Goal: Task Accomplishment & Management: Use online tool/utility

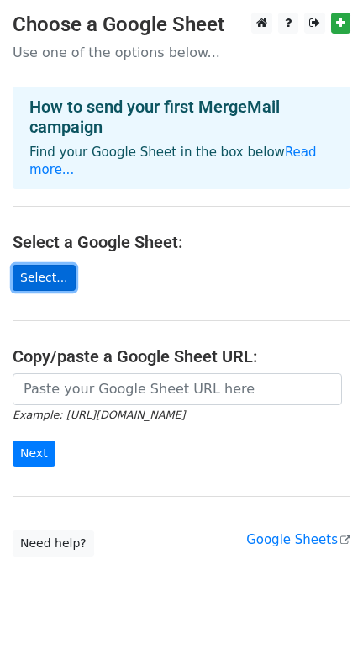
click at [38, 265] on link "Select..." at bounding box center [44, 278] width 63 height 26
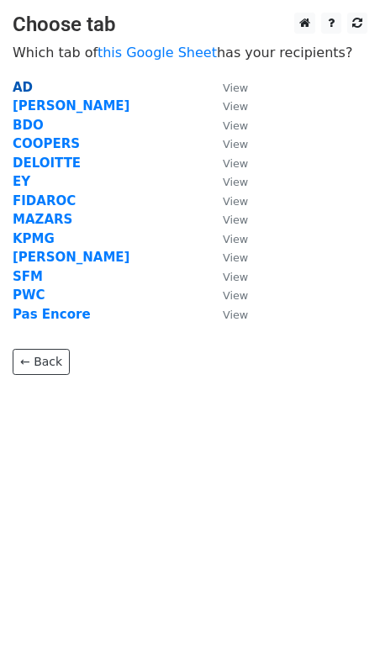
click at [17, 82] on strong "AD" at bounding box center [23, 87] width 20 height 15
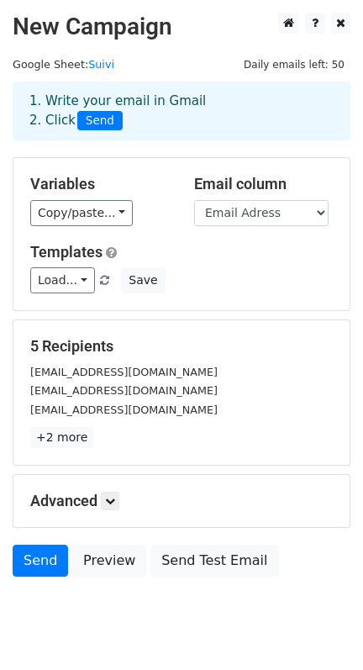
scroll to position [55, 0]
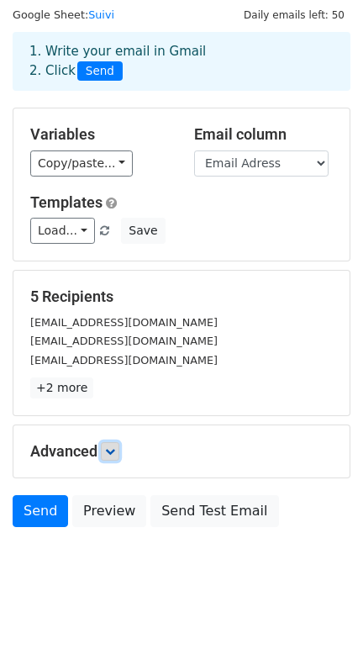
click at [112, 448] on icon at bounding box center [110, 451] width 10 height 10
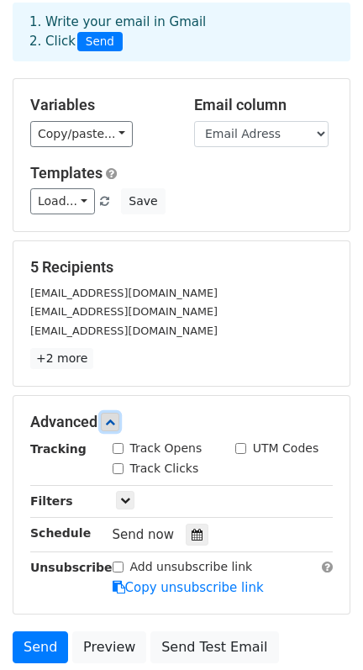
scroll to position [0, 0]
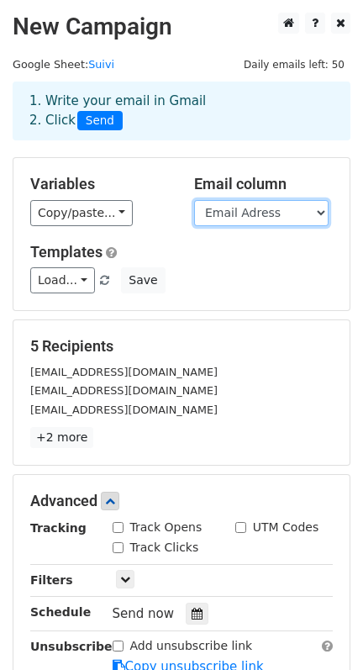
click at [259, 207] on select "First Name Company Email Adress" at bounding box center [261, 213] width 134 height 26
click at [194, 200] on select "First Name Company Email Adress" at bounding box center [261, 213] width 134 height 26
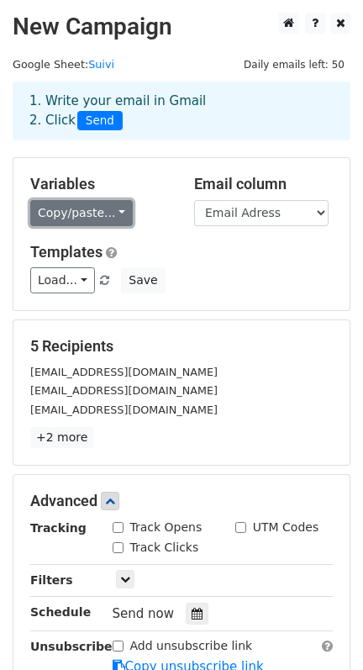
click at [108, 215] on link "Copy/paste..." at bounding box center [81, 213] width 103 height 26
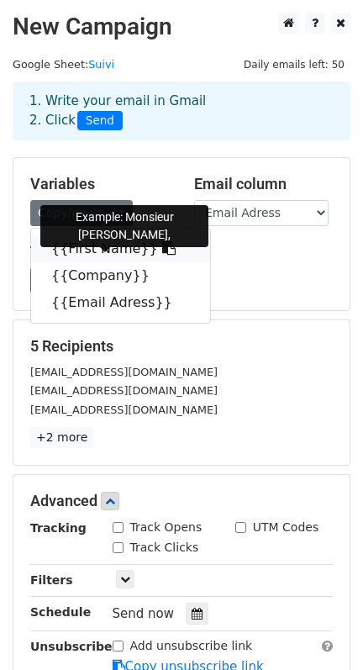
click at [119, 250] on link "{{First Name}}" at bounding box center [120, 248] width 179 height 27
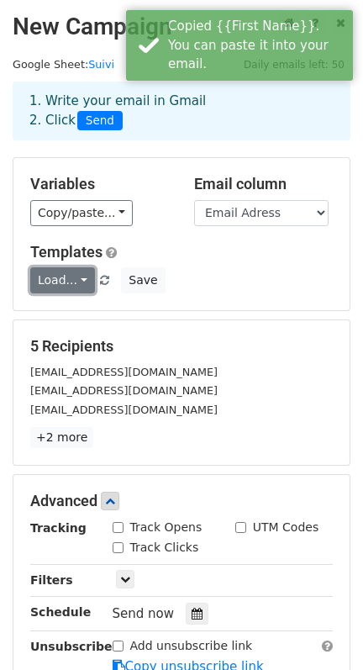
click at [74, 284] on link "Load..." at bounding box center [62, 280] width 65 height 26
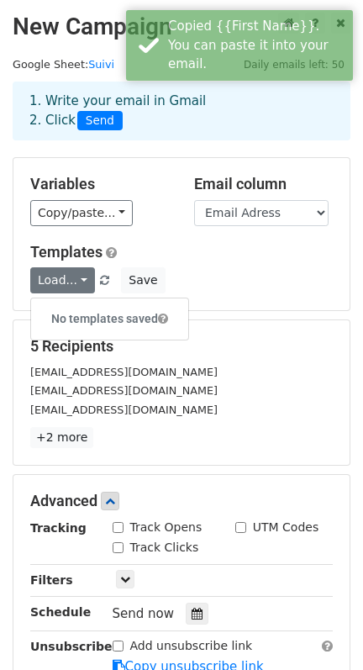
click at [186, 351] on h5 "5 Recipients" at bounding box center [181, 346] width 303 height 18
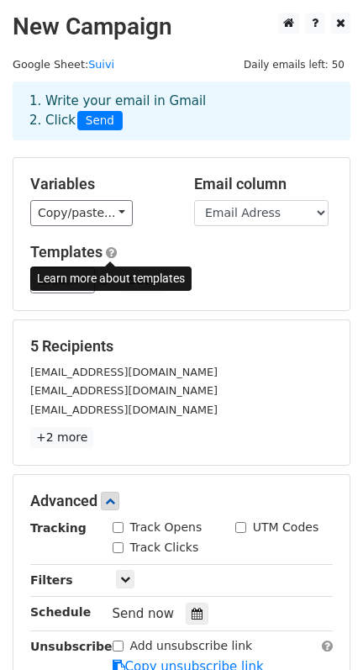
click at [112, 253] on span at bounding box center [111, 252] width 11 height 13
click at [128, 318] on form "Variables Copy/paste... {{First Name}} {{Company}} {{Email Adress}} Email colum…" at bounding box center [182, 453] width 338 height 593
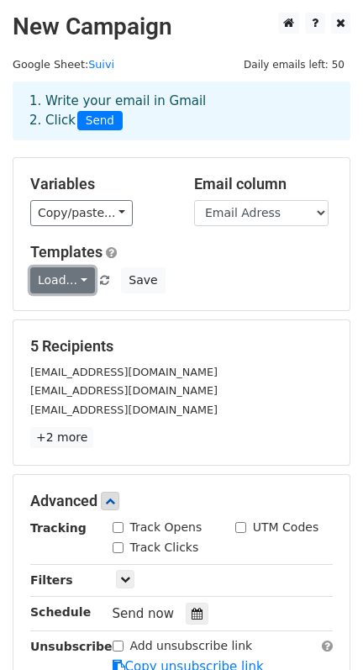
click at [55, 283] on link "Load..." at bounding box center [62, 280] width 65 height 26
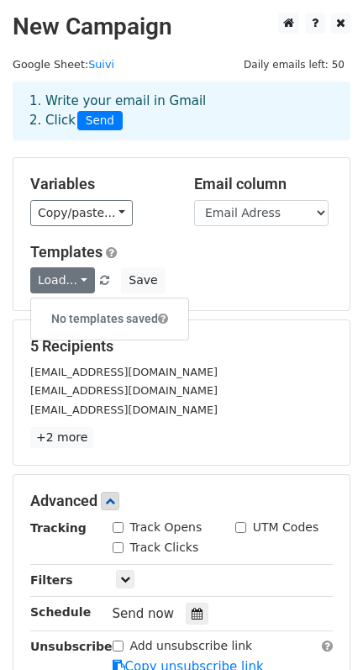
click at [119, 324] on h6 "No templates saved" at bounding box center [109, 319] width 157 height 28
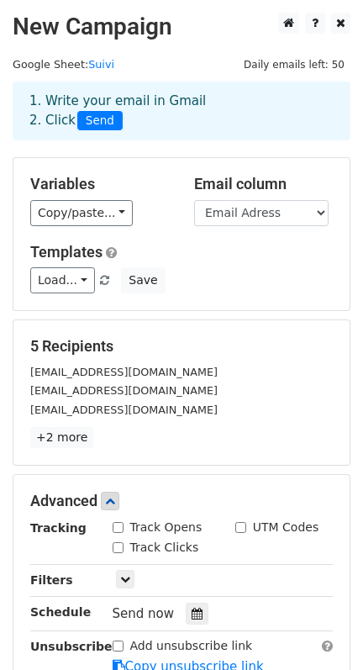
click at [99, 289] on div "Load... No templates saved Save" at bounding box center [182, 280] width 328 height 26
click at [100, 280] on span at bounding box center [104, 281] width 9 height 11
click at [276, 304] on div "Variables Copy/paste... {{First Name}} {{Company}} {{Email Adress}} Email colum…" at bounding box center [181, 234] width 336 height 152
click at [68, 438] on link "+2 more" at bounding box center [61, 437] width 63 height 21
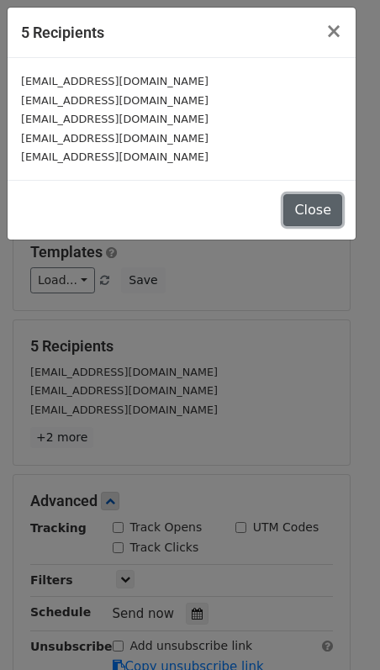
click at [317, 200] on button "Close" at bounding box center [312, 210] width 59 height 32
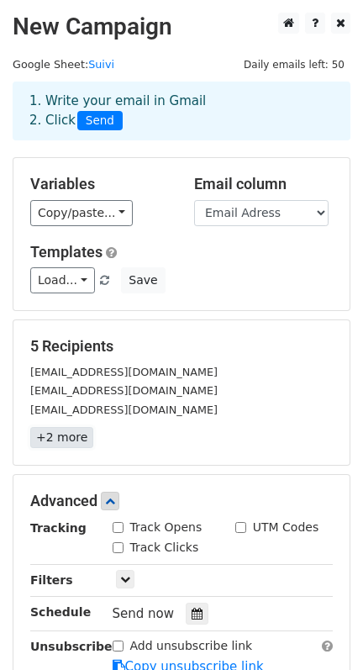
click at [71, 438] on link "+2 more" at bounding box center [61, 437] width 63 height 21
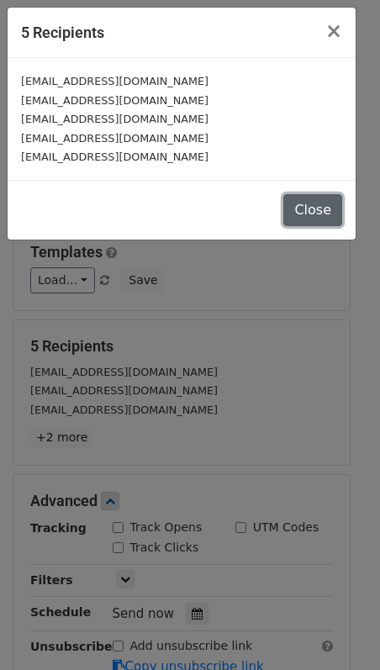
click at [314, 207] on button "Close" at bounding box center [312, 210] width 59 height 32
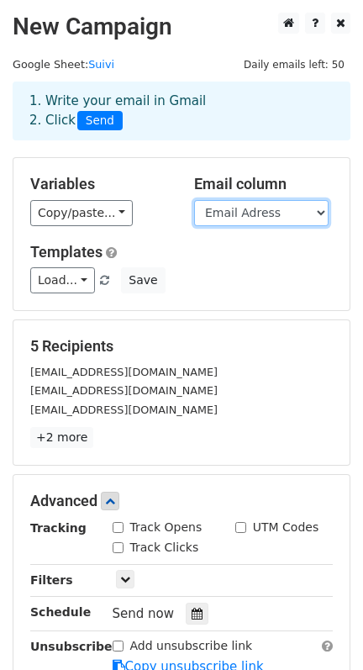
click at [273, 215] on select "First Name Company Email Adress" at bounding box center [261, 213] width 134 height 26
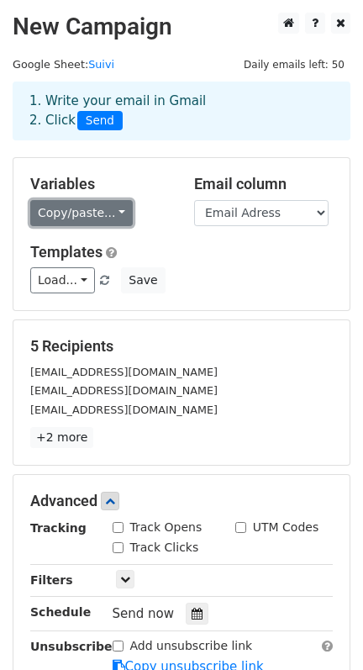
click at [85, 206] on link "Copy/paste..." at bounding box center [81, 213] width 103 height 26
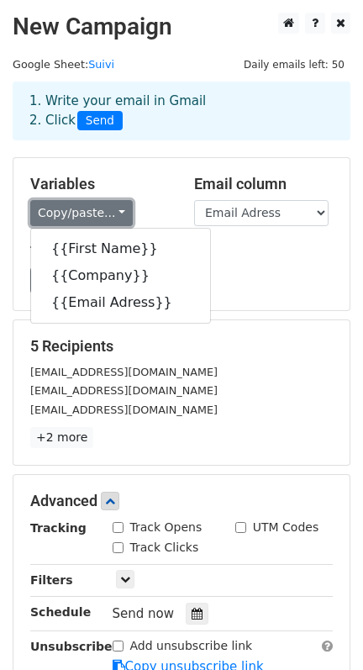
click at [85, 206] on link "Copy/paste..." at bounding box center [81, 213] width 103 height 26
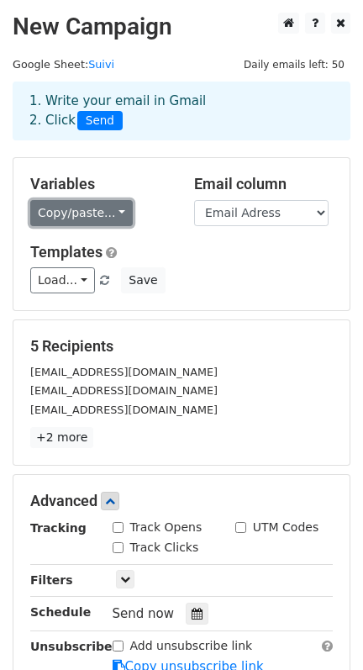
click at [85, 206] on link "Copy/paste..." at bounding box center [81, 213] width 103 height 26
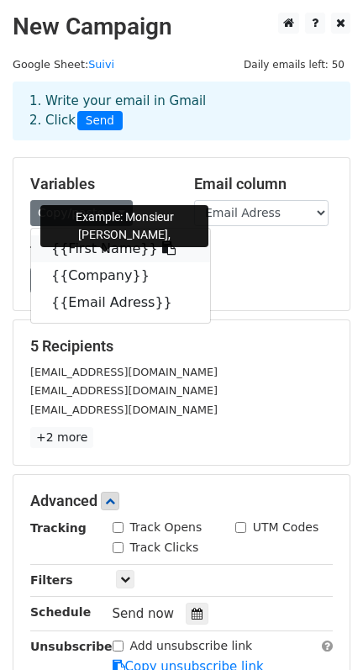
click at [78, 240] on link "{{First Name}}" at bounding box center [120, 248] width 179 height 27
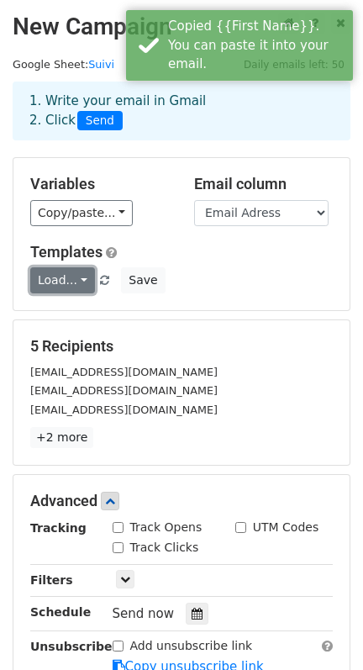
click at [67, 279] on link "Load..." at bounding box center [62, 280] width 65 height 26
click at [68, 415] on small "[EMAIL_ADDRESS][DOMAIN_NAME]" at bounding box center [123, 409] width 187 height 13
click at [59, 353] on h5 "5 Recipients" at bounding box center [181, 346] width 303 height 18
click at [42, 356] on h5 "5 Recipients" at bounding box center [181, 346] width 303 height 18
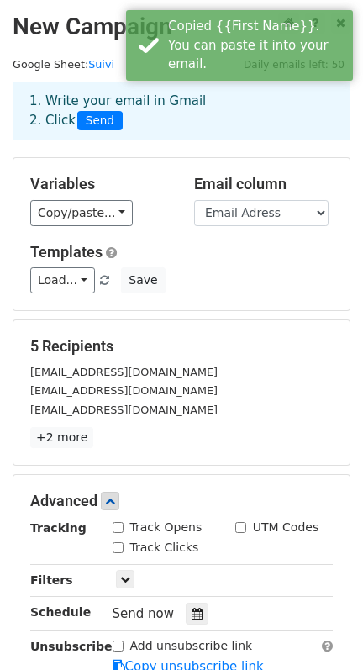
click at [58, 455] on div "5 Recipients a.akesbi@adassocies.ma a.akesbi@ma-adassocies.com akesbi@ma-adasso…" at bounding box center [181, 392] width 336 height 145
click at [58, 445] on link "+2 more" at bounding box center [61, 437] width 63 height 21
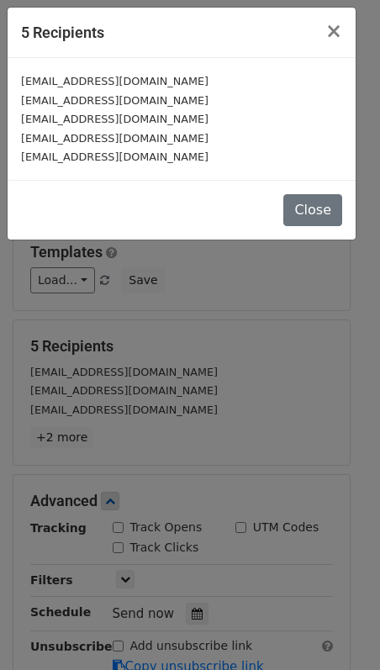
click at [122, 148] on div "[EMAIL_ADDRESS][DOMAIN_NAME]" at bounding box center [181, 156] width 321 height 19
click at [338, 207] on button "Close" at bounding box center [312, 210] width 59 height 32
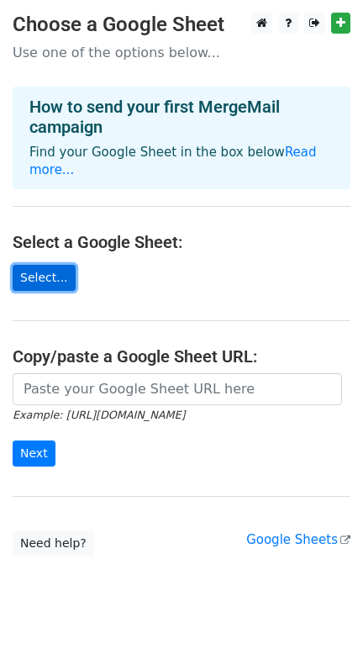
click at [47, 265] on link "Select..." at bounding box center [44, 278] width 63 height 26
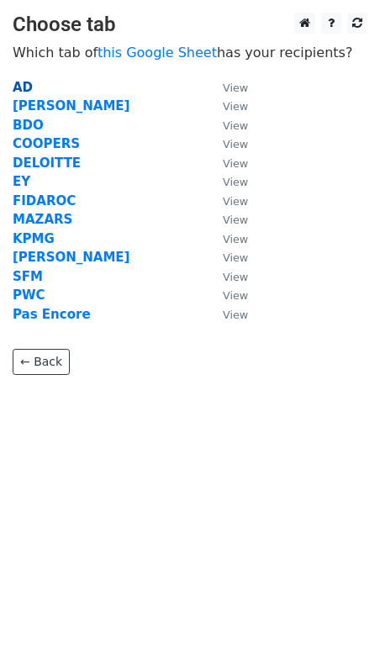
click at [24, 91] on strong "AD" at bounding box center [23, 87] width 20 height 15
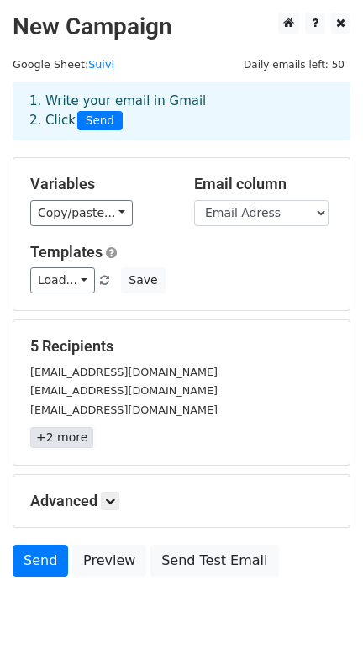
click at [64, 435] on link "+2 more" at bounding box center [61, 437] width 63 height 21
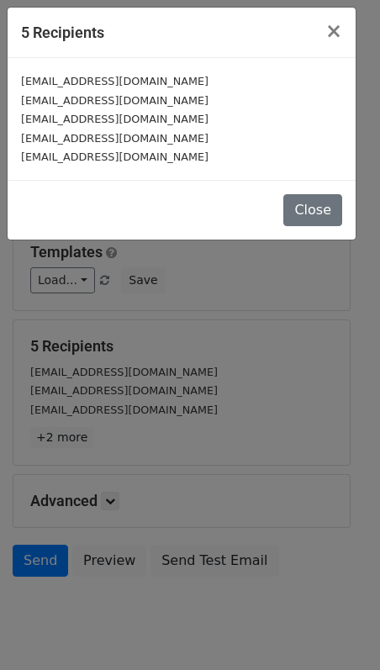
drag, startPoint x: 185, startPoint y: 158, endPoint x: 17, endPoint y: 85, distance: 183.3
click at [17, 85] on div "a.akesbi@adassocies.ma a.akesbi@ma-adassocies.com akesbi@ma-adassocies.com f.ak…" at bounding box center [182, 119] width 348 height 122
click at [337, 37] on span "×" at bounding box center [333, 31] width 17 height 24
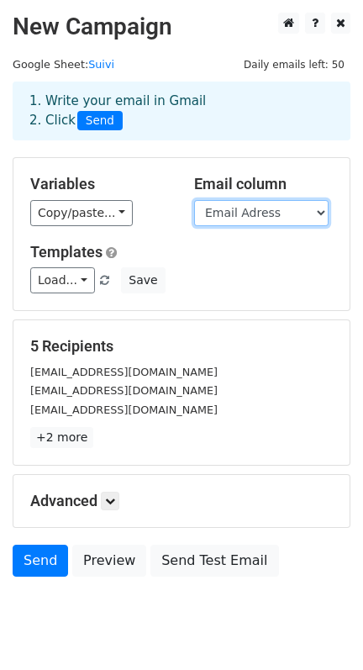
click at [219, 220] on select "First Name Company Email Adress" at bounding box center [261, 213] width 134 height 26
click at [194, 200] on select "First Name Company Email Adress" at bounding box center [261, 213] width 134 height 26
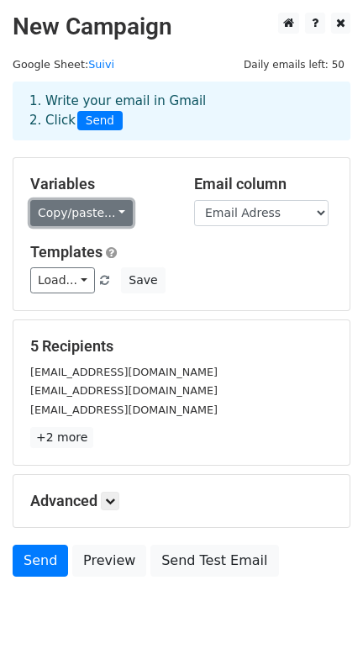
click at [104, 209] on link "Copy/paste..." at bounding box center [81, 213] width 103 height 26
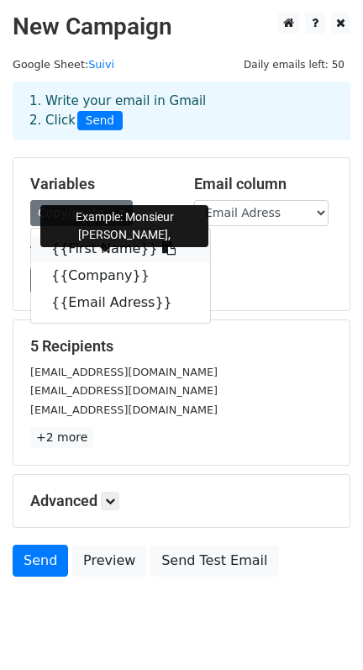
click at [95, 250] on link "{{First Name}}" at bounding box center [120, 248] width 179 height 27
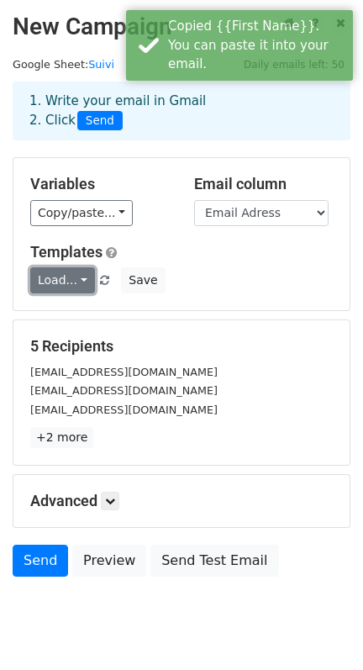
click at [76, 284] on link "Load..." at bounding box center [62, 280] width 65 height 26
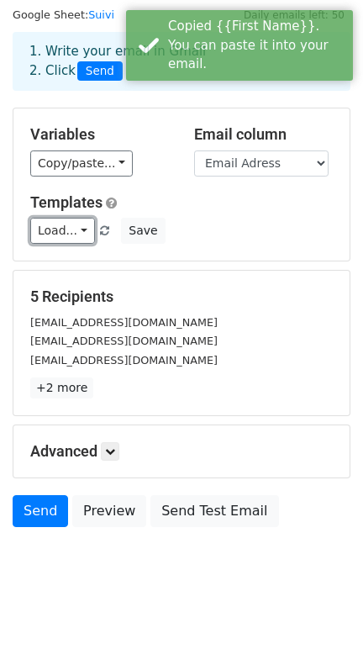
scroll to position [55, 0]
click at [113, 438] on div "Advanced Tracking Track Opens UTM Codes Track Clicks Filters Only include sprea…" at bounding box center [181, 451] width 336 height 52
click at [113, 447] on icon at bounding box center [110, 451] width 10 height 10
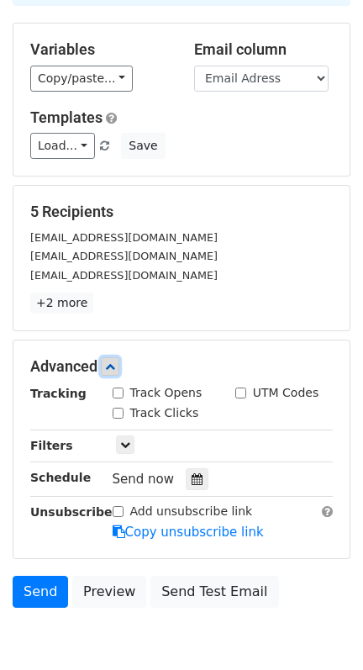
scroll to position [220, 0]
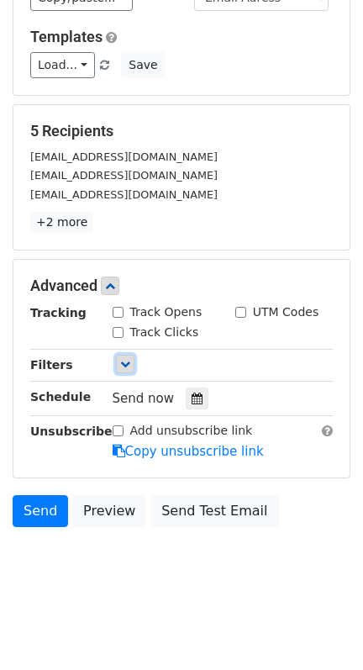
click at [123, 356] on link at bounding box center [125, 364] width 18 height 18
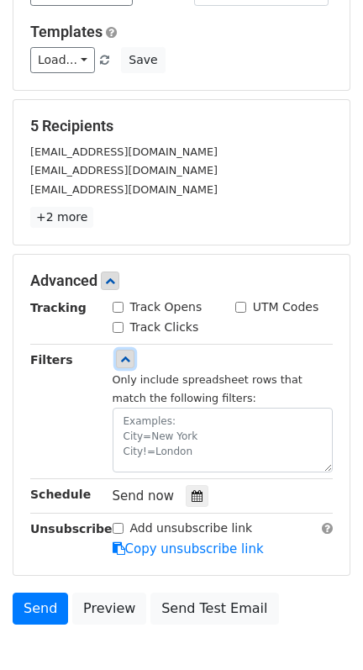
click at [123, 356] on link at bounding box center [125, 359] width 18 height 18
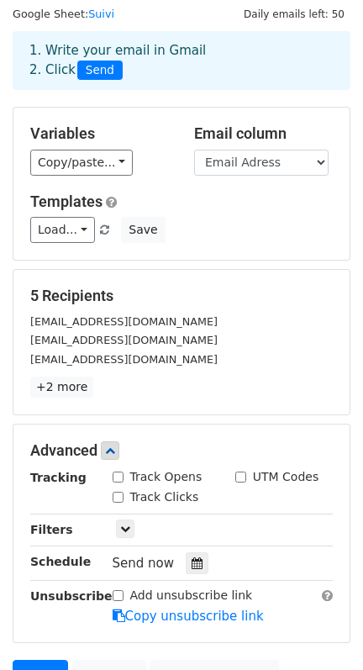
scroll to position [0, 0]
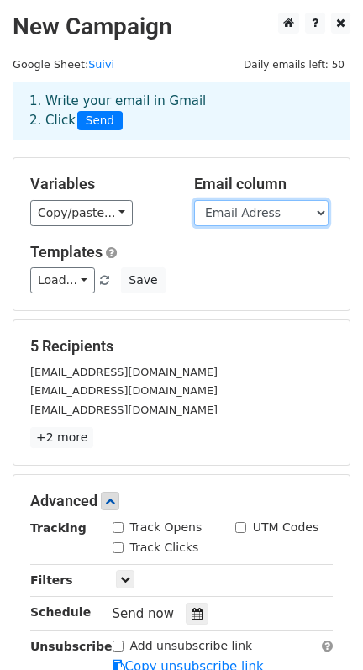
click at [227, 215] on select "First Name Company Email Adress" at bounding box center [261, 213] width 134 height 26
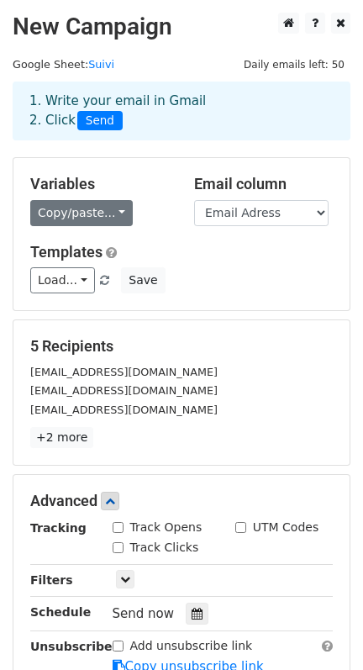
click at [96, 214] on link "Copy/paste..." at bounding box center [81, 213] width 103 height 26
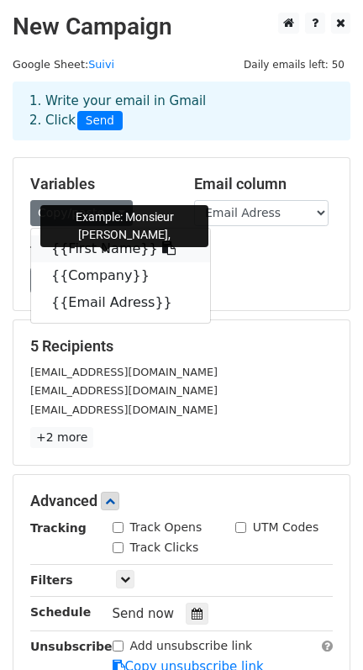
click at [94, 244] on link "{{First Name}}" at bounding box center [120, 248] width 179 height 27
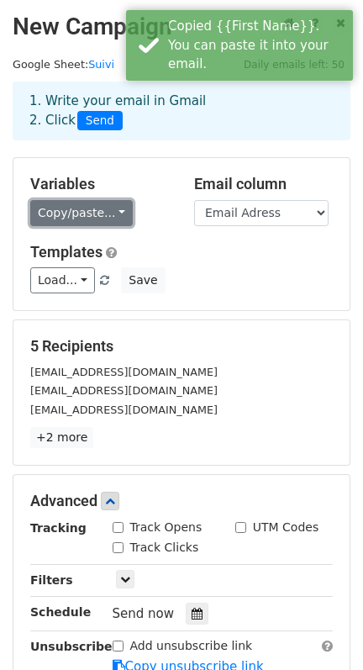
click at [96, 207] on link "Copy/paste..." at bounding box center [81, 213] width 103 height 26
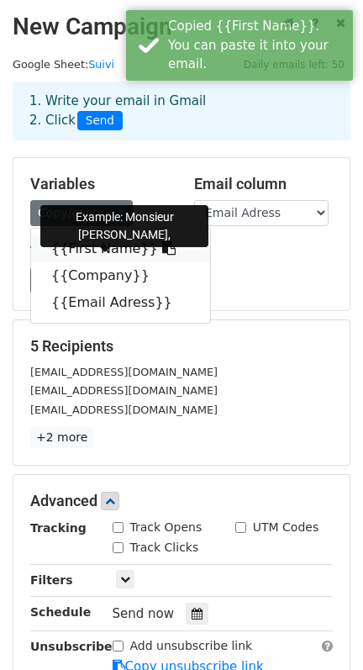
click at [162, 252] on icon at bounding box center [168, 247] width 13 height 13
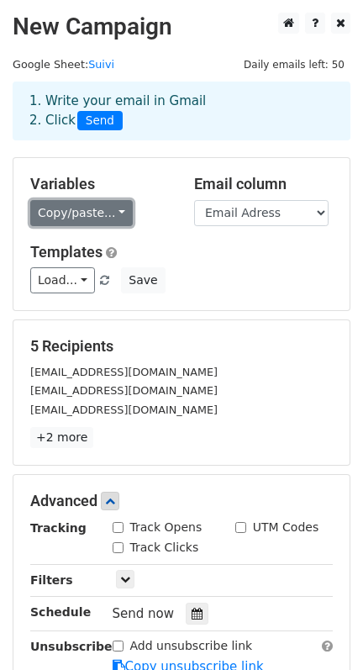
click at [113, 215] on link "Copy/paste..." at bounding box center [81, 213] width 103 height 26
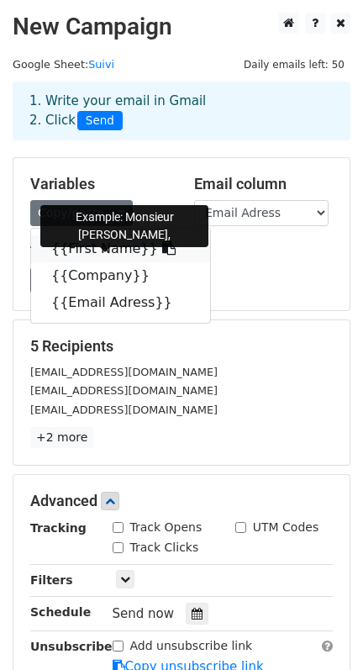
click at [162, 253] on icon at bounding box center [168, 247] width 13 height 13
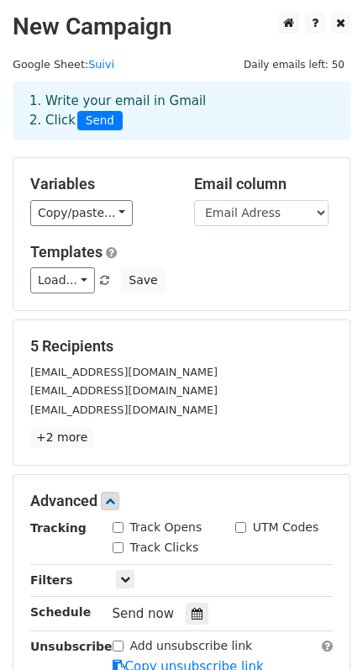
scroll to position [220, 0]
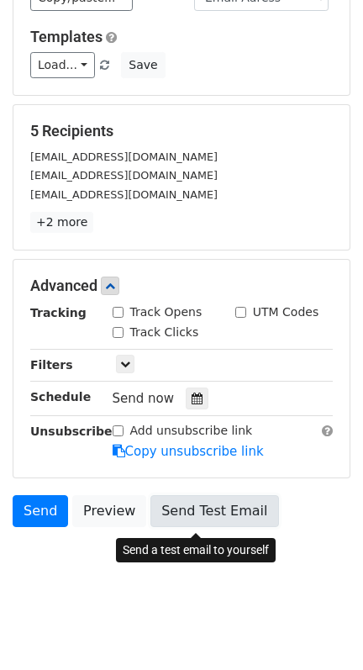
click at [209, 511] on link "Send Test Email" at bounding box center [214, 511] width 128 height 32
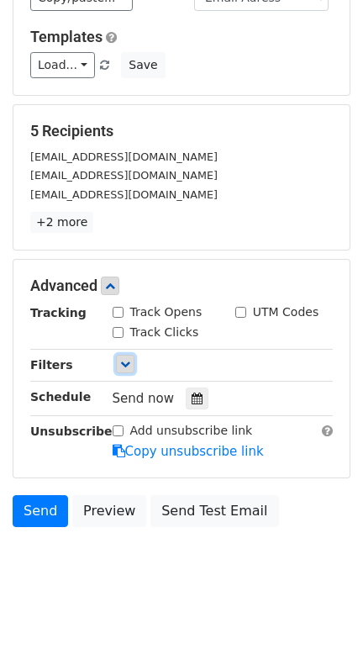
click at [129, 364] on icon at bounding box center [125, 364] width 10 height 10
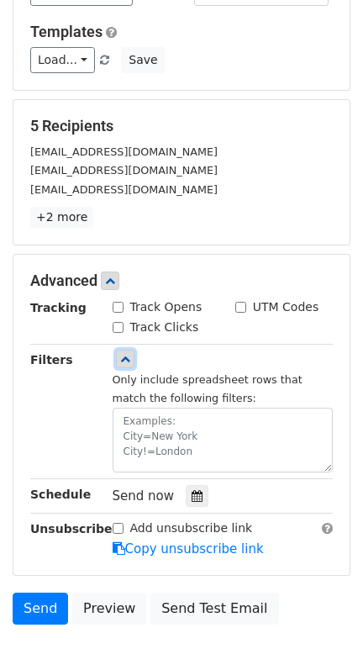
click at [129, 364] on icon at bounding box center [125, 359] width 10 height 10
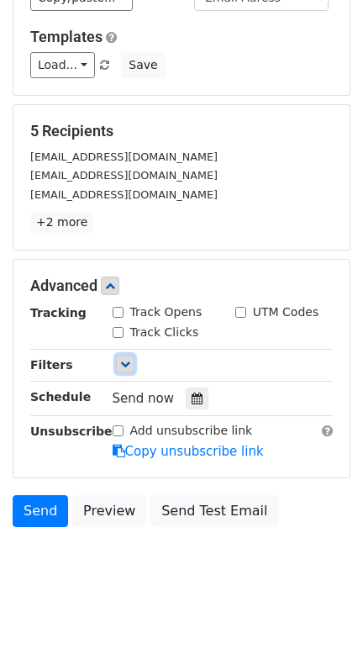
click at [131, 366] on link at bounding box center [125, 364] width 18 height 18
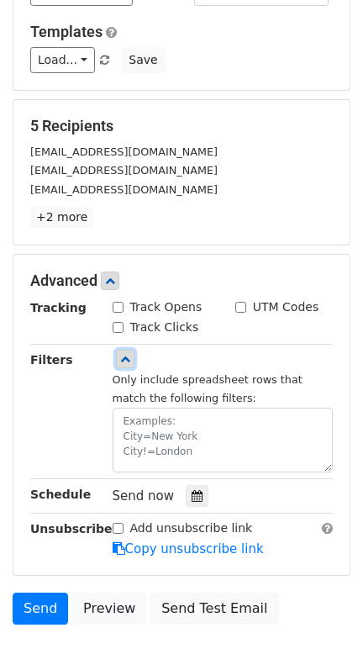
click at [131, 366] on link at bounding box center [125, 359] width 18 height 18
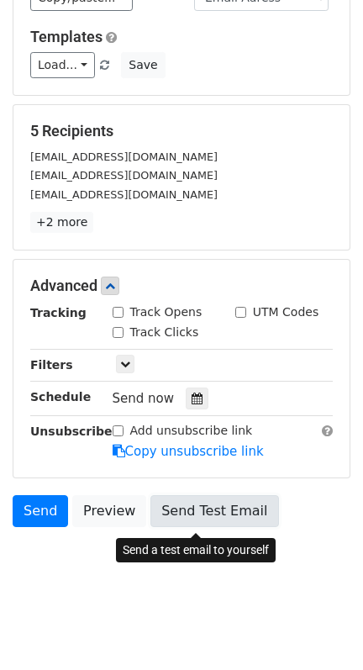
click at [200, 512] on link "Send Test Email" at bounding box center [214, 511] width 128 height 32
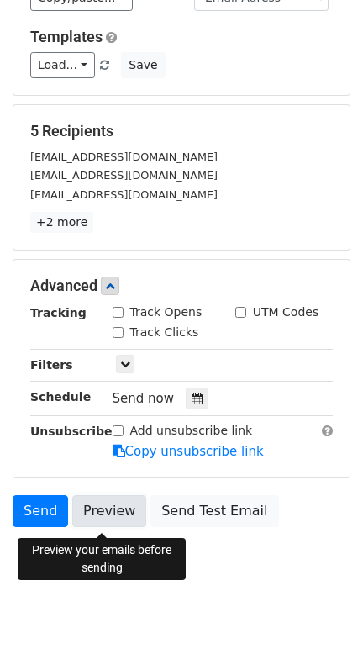
click at [125, 503] on link "Preview" at bounding box center [109, 511] width 74 height 32
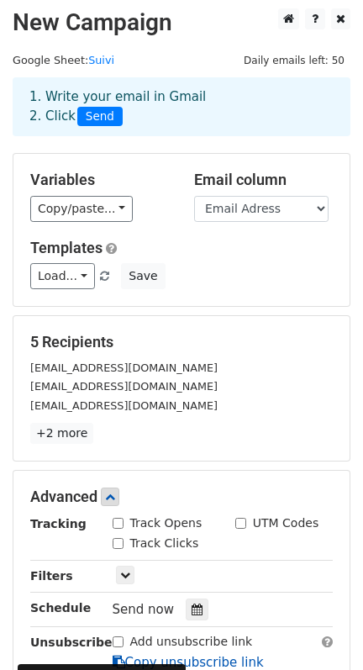
scroll to position [0, 0]
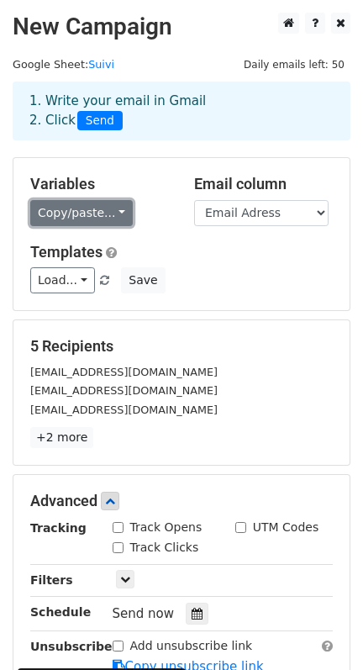
click at [101, 215] on link "Copy/paste..." at bounding box center [81, 213] width 103 height 26
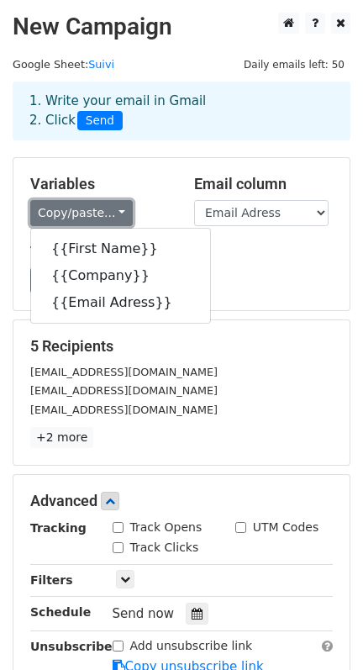
click at [101, 215] on link "Copy/paste..." at bounding box center [81, 213] width 103 height 26
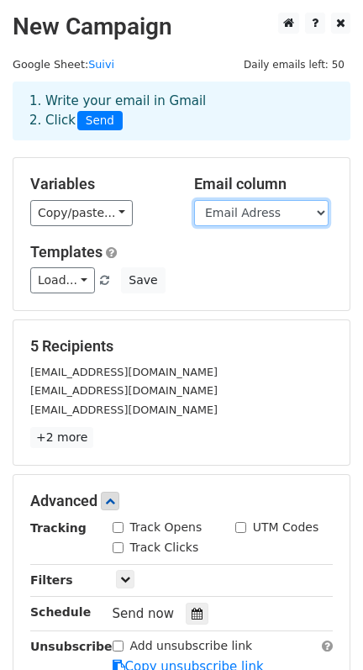
click at [224, 222] on select "First Name Company Email Adress" at bounding box center [261, 213] width 134 height 26
click at [226, 216] on select "First Name Company Email Adress" at bounding box center [261, 213] width 134 height 26
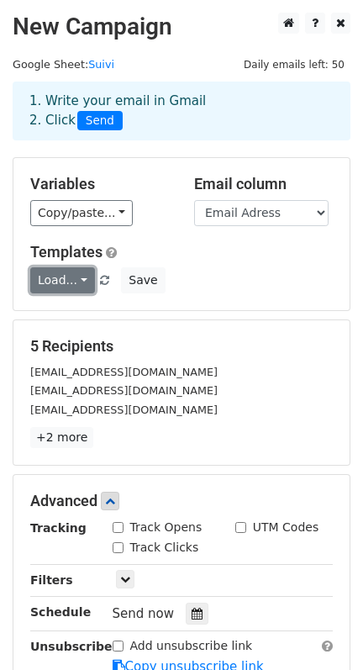
click at [78, 281] on link "Load..." at bounding box center [62, 280] width 65 height 26
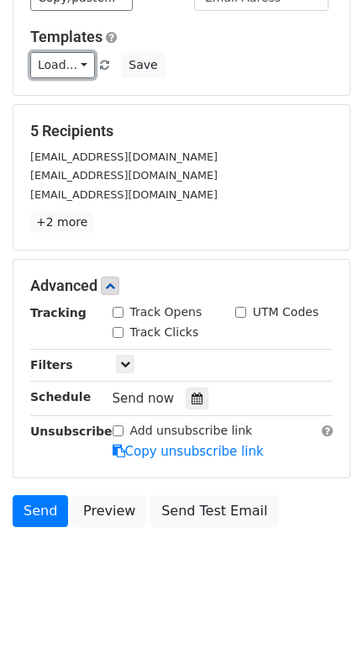
scroll to position [220, 0]
click at [129, 368] on link at bounding box center [125, 364] width 18 height 18
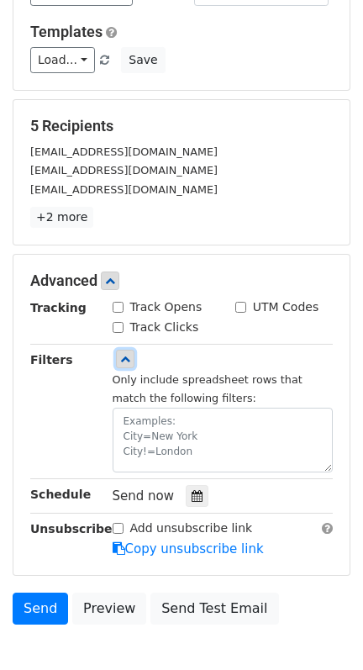
click at [129, 368] on link at bounding box center [125, 359] width 18 height 18
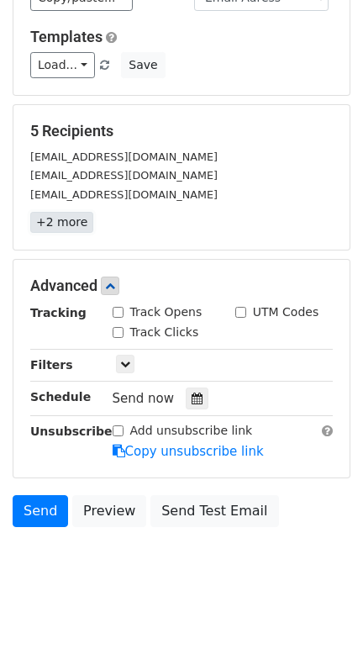
click at [81, 220] on link "+2 more" at bounding box center [61, 222] width 63 height 21
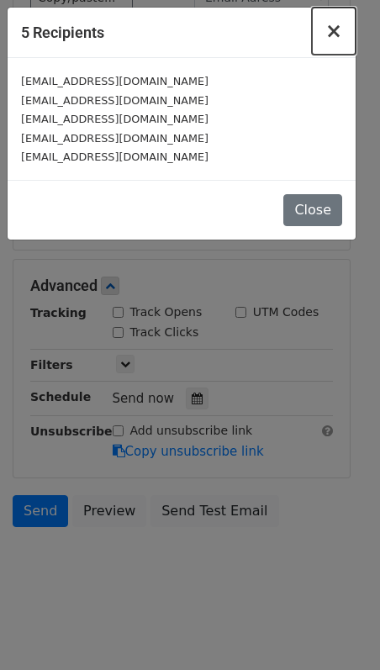
click at [330, 38] on span "×" at bounding box center [333, 31] width 17 height 24
